Goal: Check status

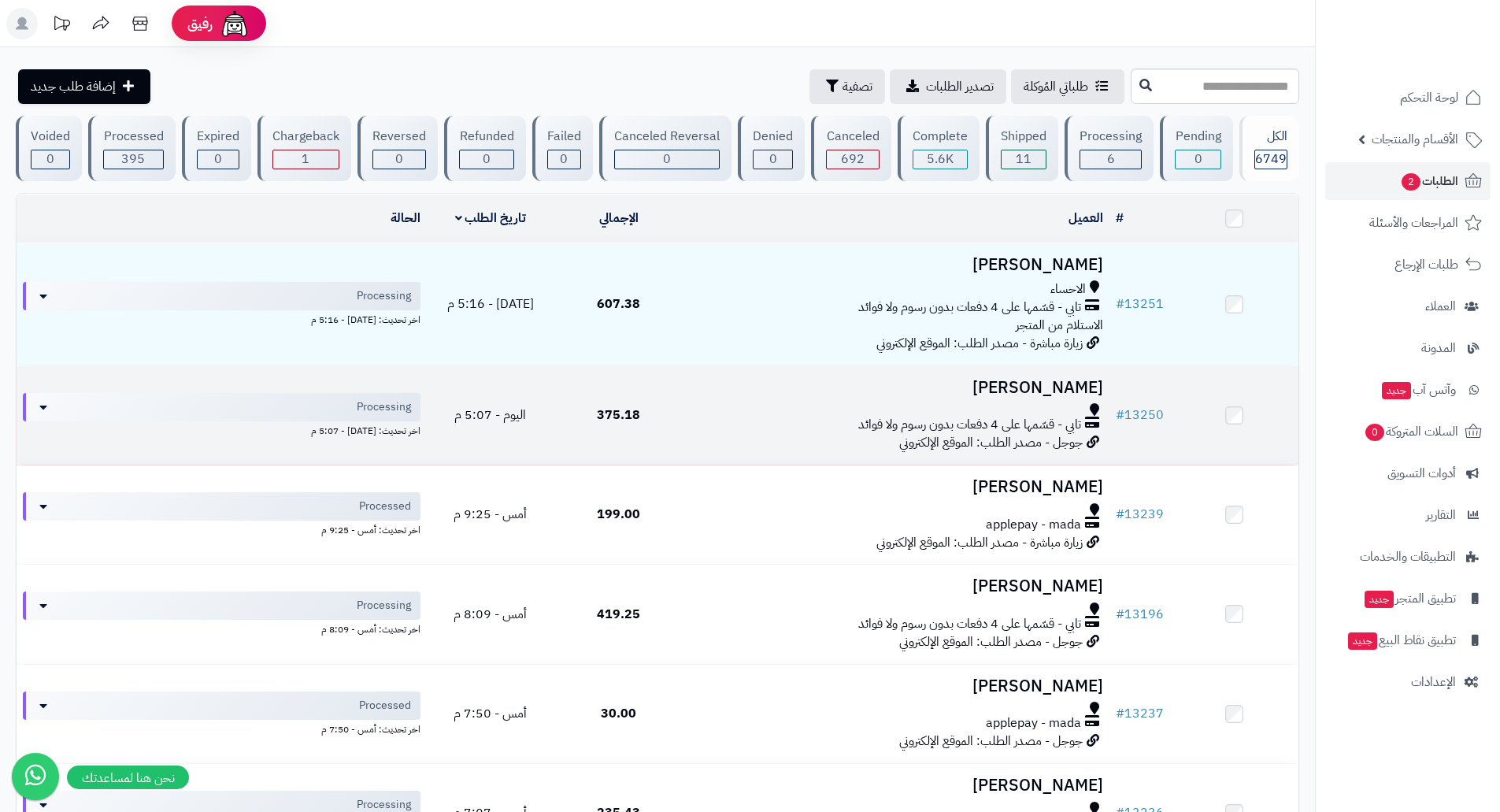
click at [771, 388] on h3 "[PERSON_NAME]" at bounding box center [896, 387] width 414 height 18
